Goal: Check status: Check status

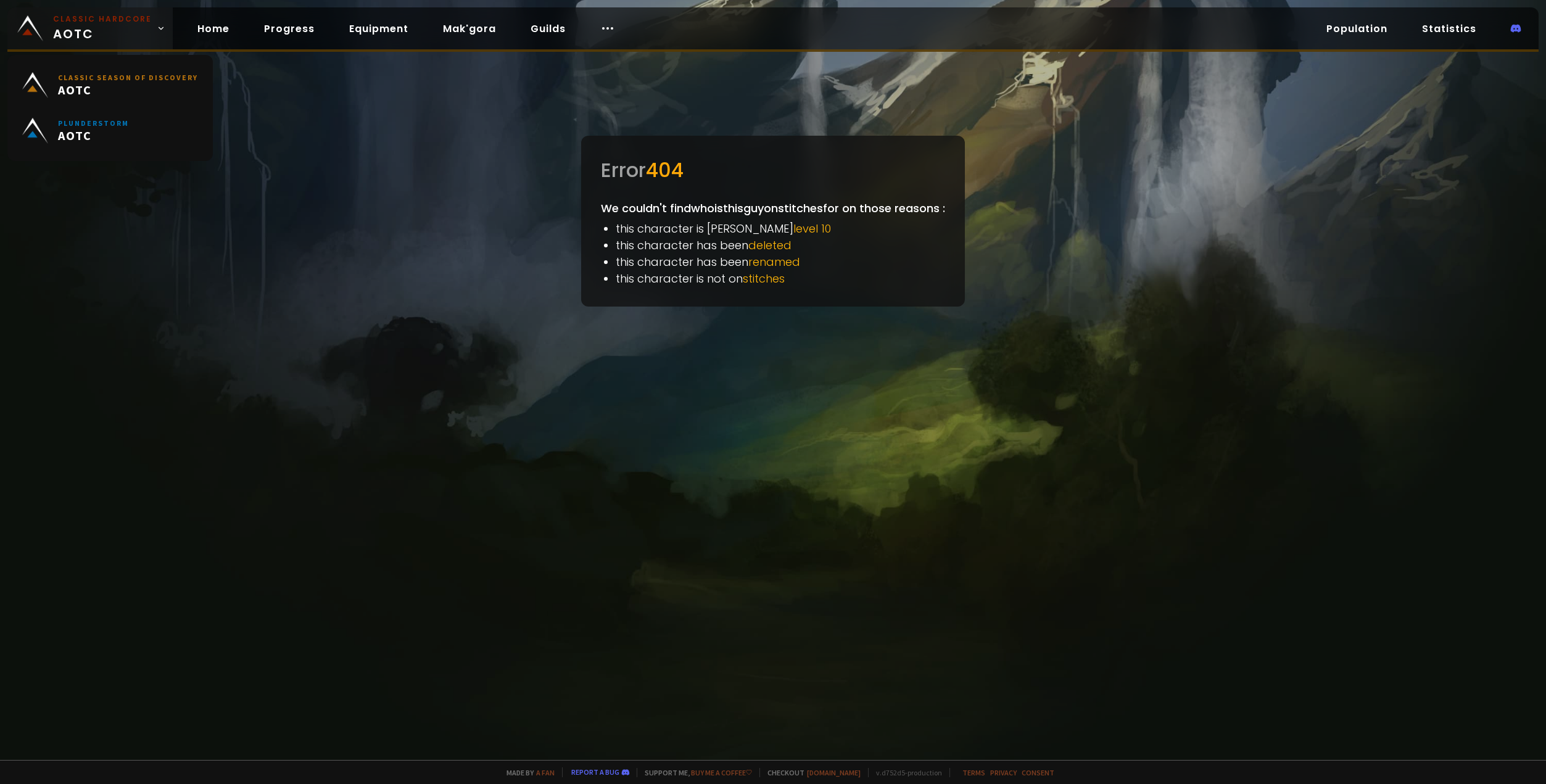
click at [130, 33] on span "Classic Hardcore AOTC" at bounding box center [102, 28] width 99 height 30
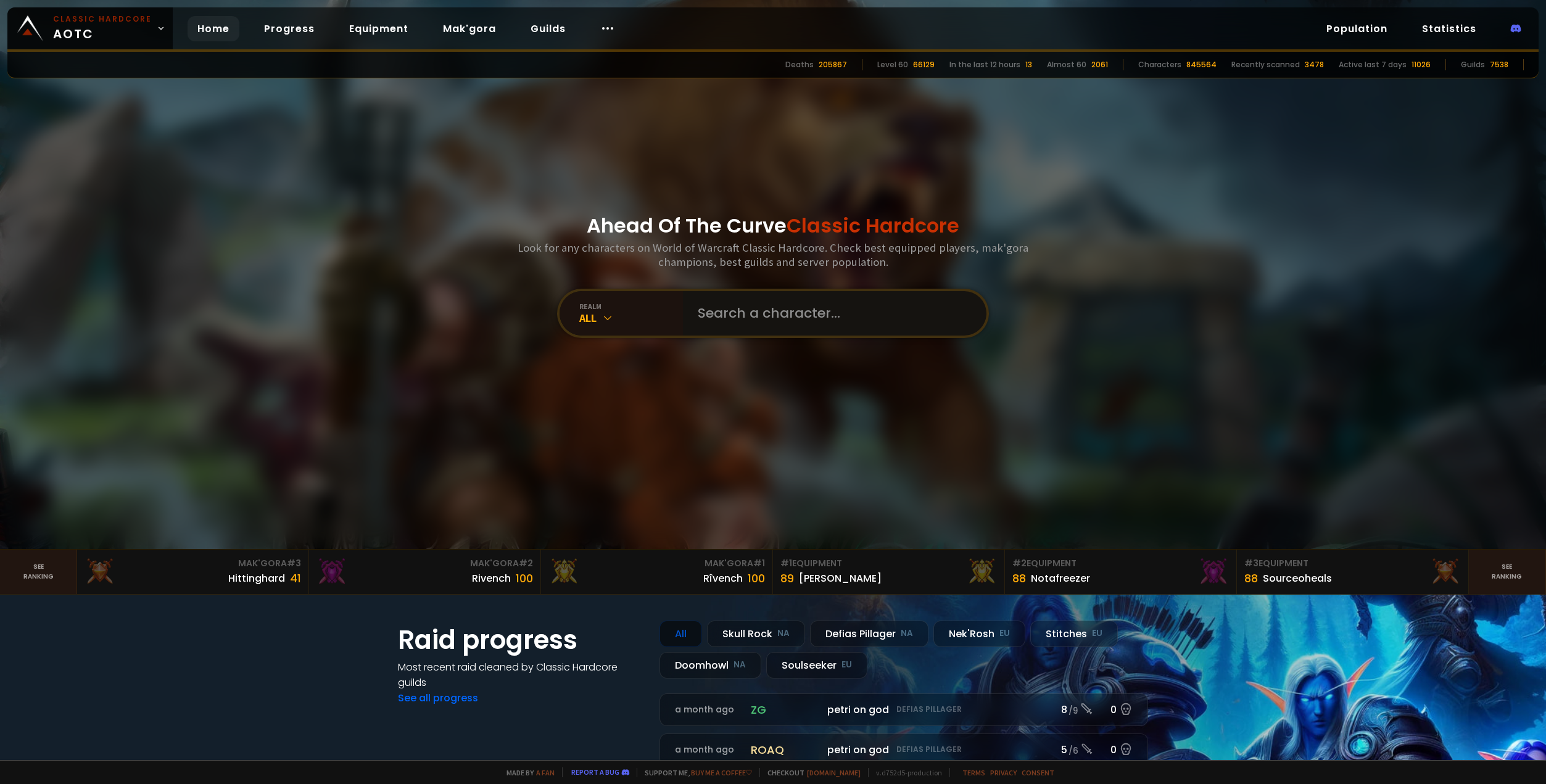
click at [758, 318] on input "text" at bounding box center [831, 314] width 281 height 45
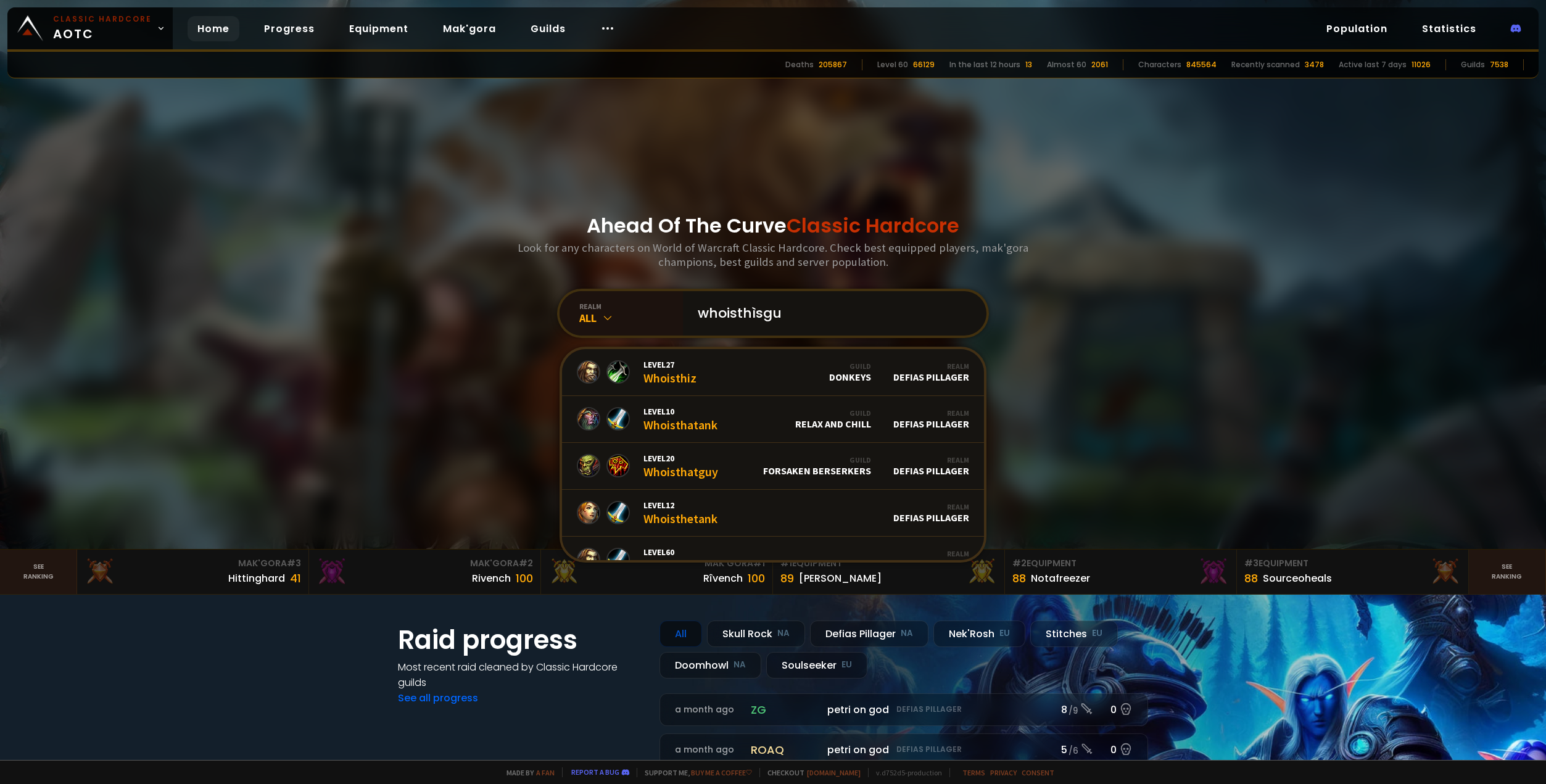
type input "whoisthìsguy"
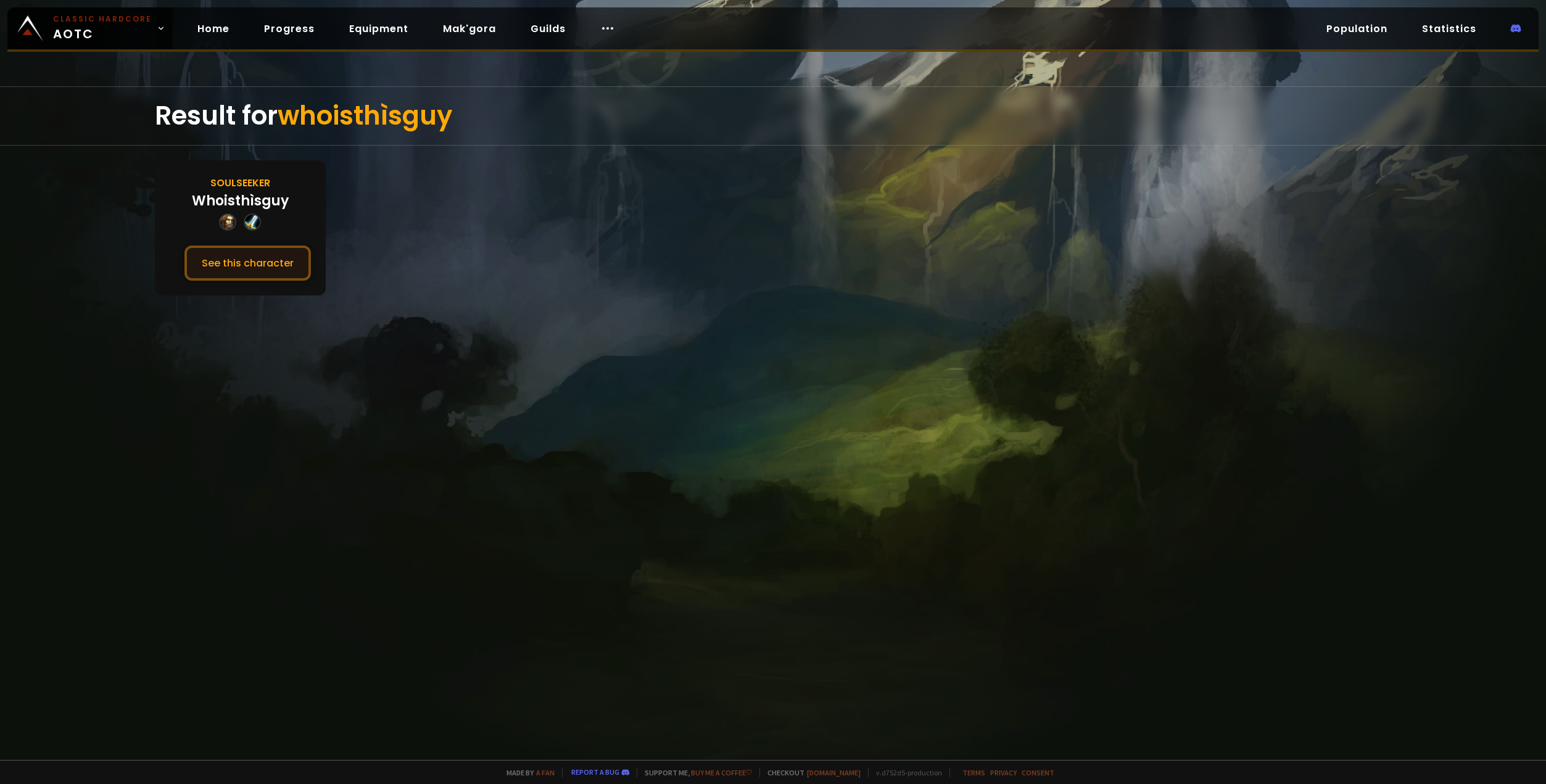
click at [285, 268] on button "See this character" at bounding box center [247, 263] width 126 height 35
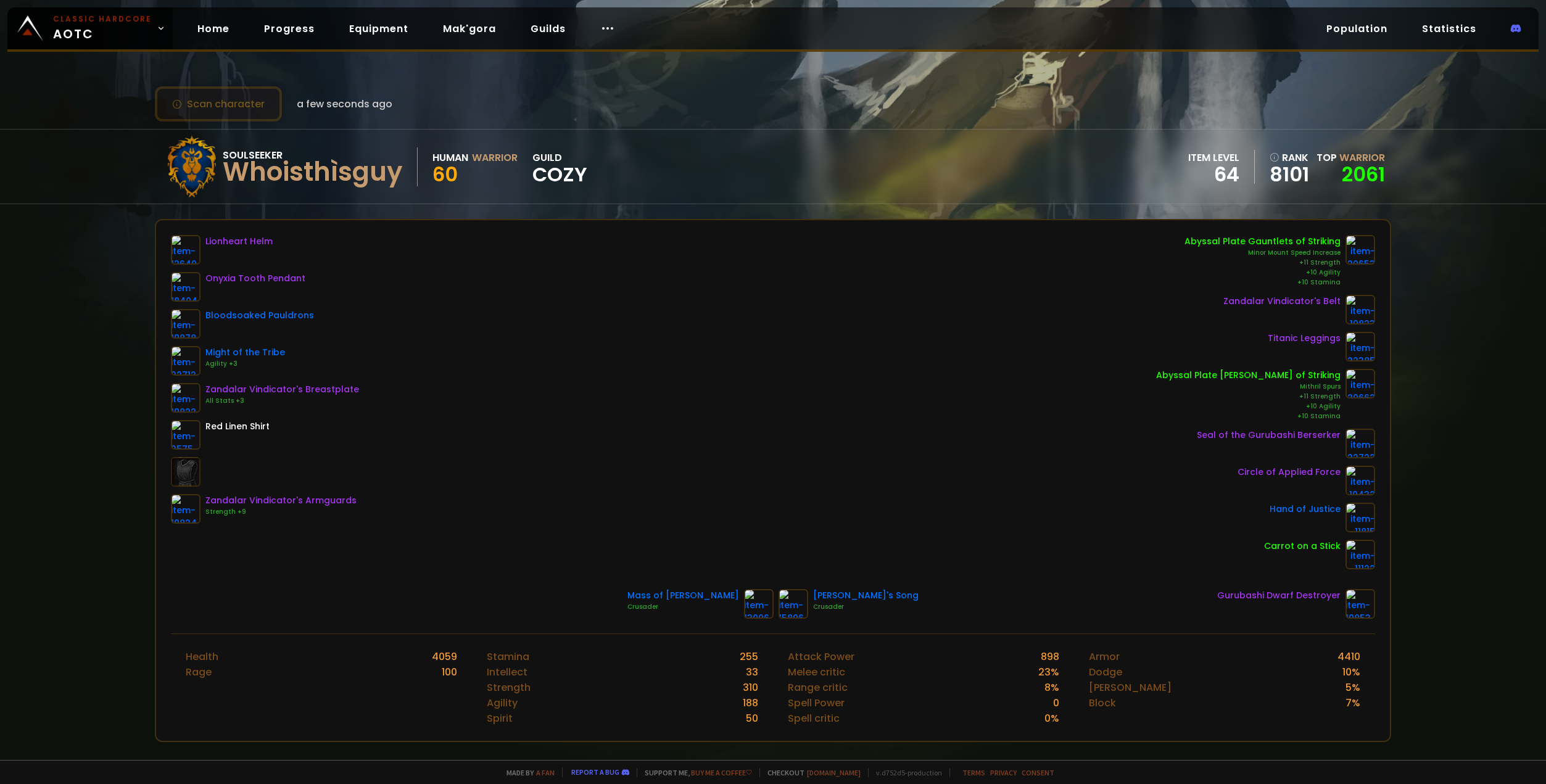
click at [236, 96] on button "Scan character" at bounding box center [218, 104] width 127 height 35
click at [231, 108] on button "Scan character" at bounding box center [218, 104] width 127 height 35
click at [212, 100] on button "Scan character" at bounding box center [218, 104] width 127 height 35
